Goal: Check status: Check status

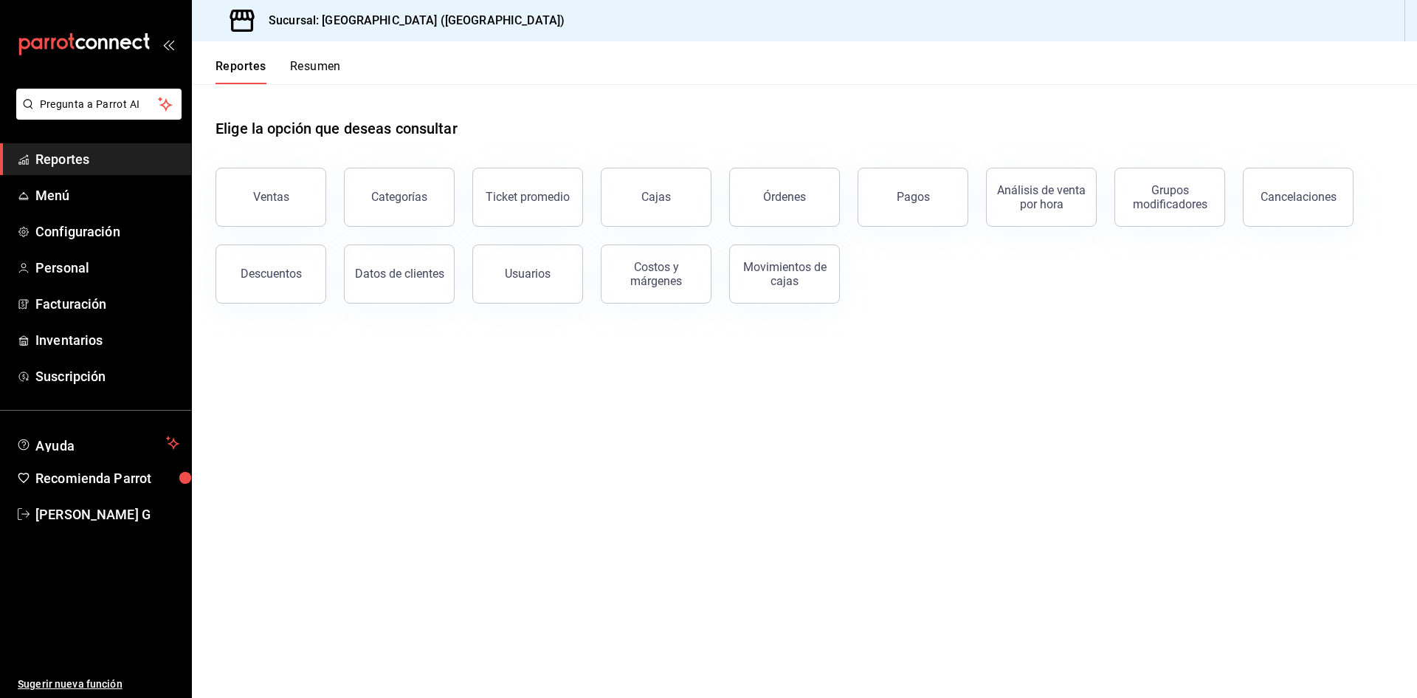
click at [82, 162] on span "Reportes" at bounding box center [107, 159] width 144 height 20
click at [734, 189] on div "Órdenes" at bounding box center [776, 188] width 128 height 77
click at [802, 192] on div "Órdenes" at bounding box center [784, 197] width 43 height 14
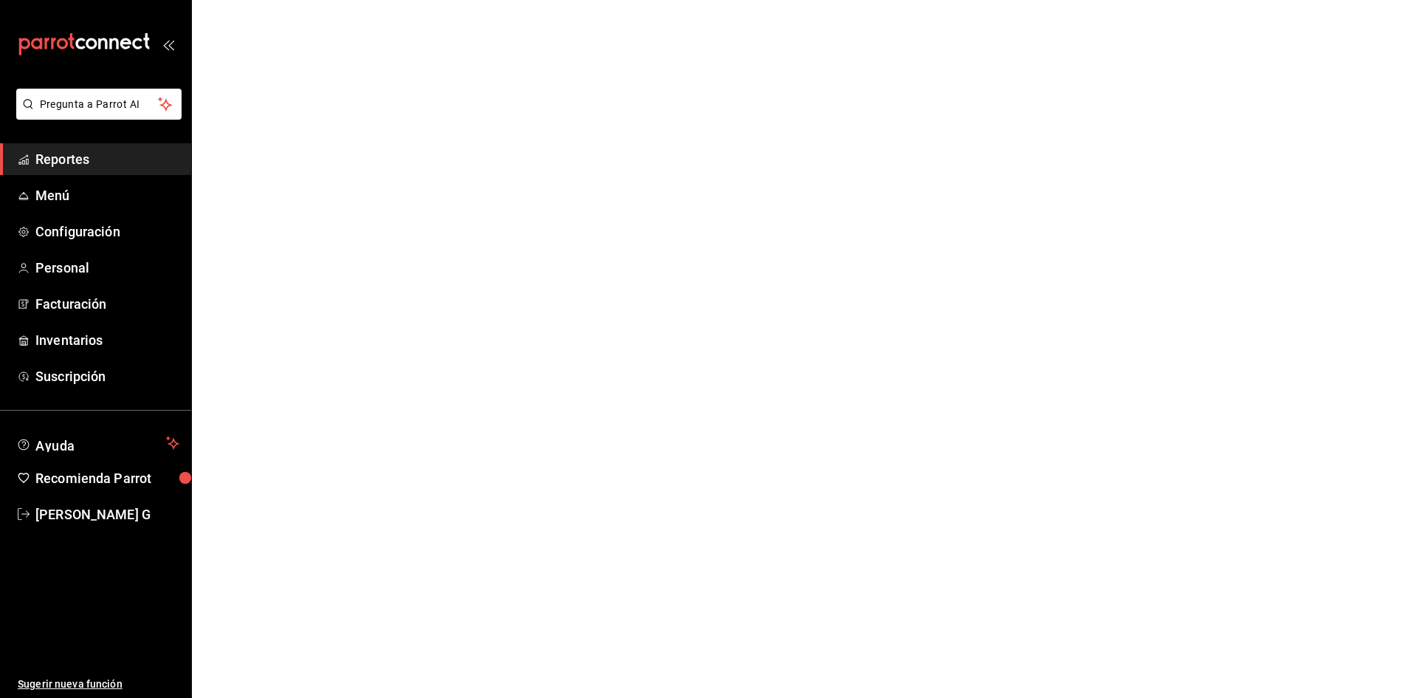
click at [802, 0] on html "Pregunta a Parrot AI Reportes Menú Configuración Personal Facturación Inventari…" at bounding box center [708, 0] width 1417 height 0
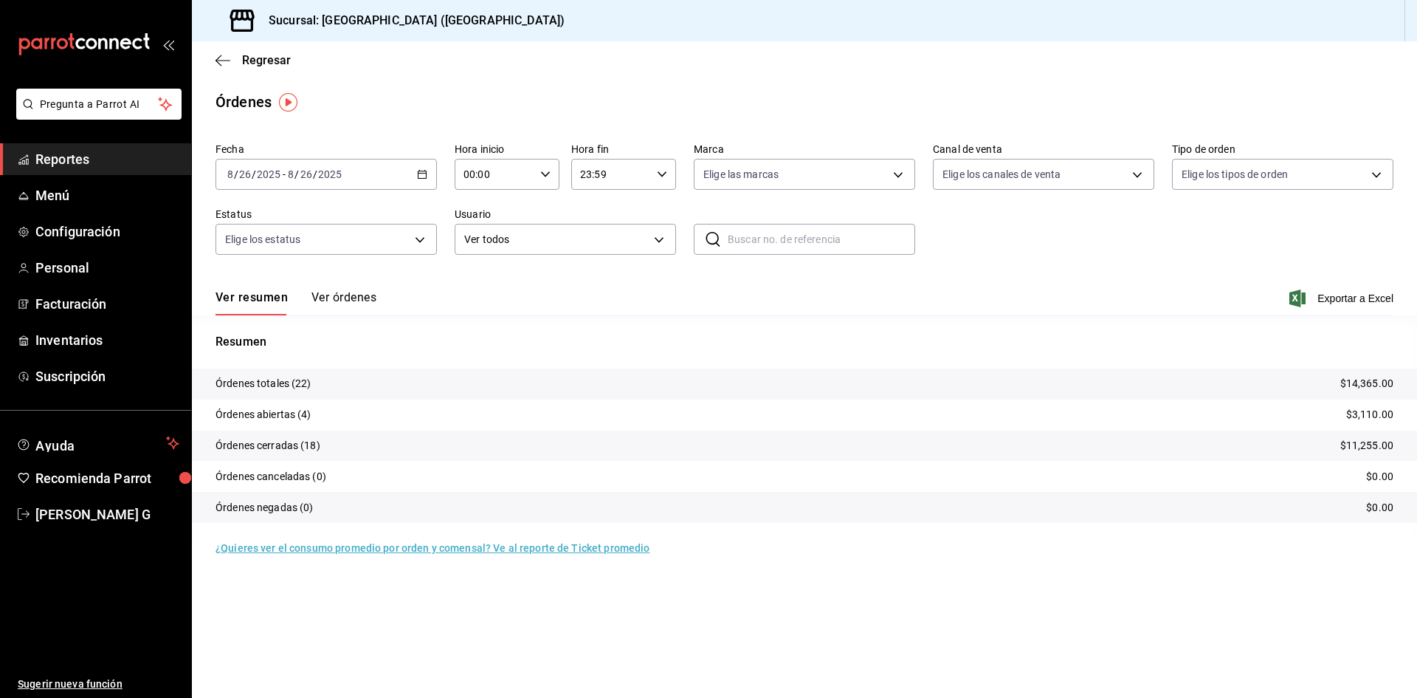
click at [319, 173] on input "2025" at bounding box center [329, 174] width 25 height 12
click at [272, 253] on span "Ayer" at bounding box center [285, 252] width 114 height 16
click at [361, 299] on button "Ver órdenes" at bounding box center [343, 302] width 65 height 25
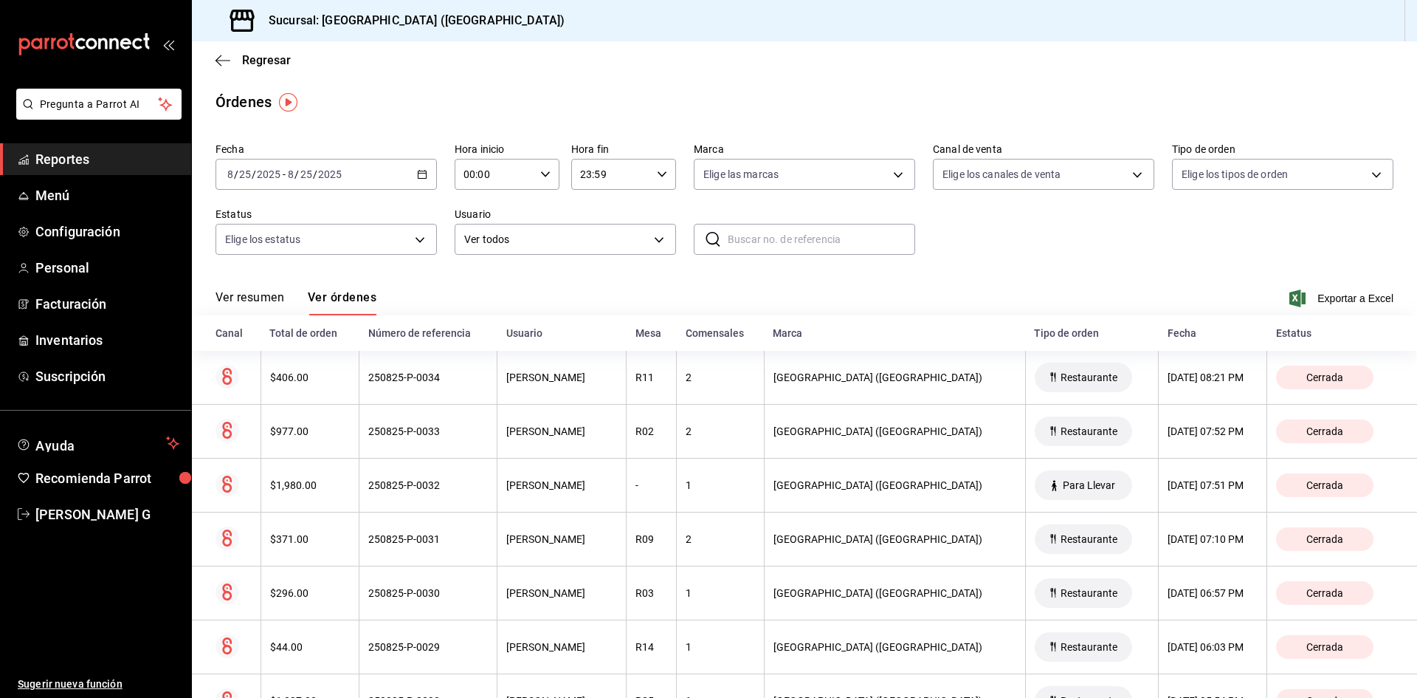
click at [265, 295] on button "Ver resumen" at bounding box center [250, 302] width 69 height 25
